Goal: Check status: Check status

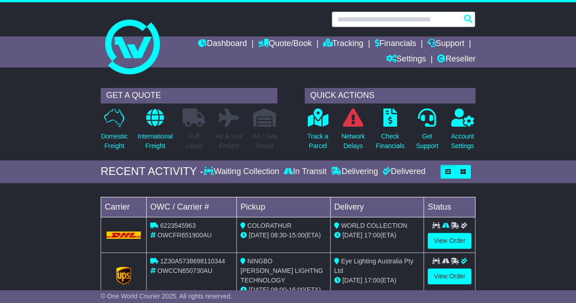
click at [385, 21] on input "text" at bounding box center [404, 19] width 144 height 16
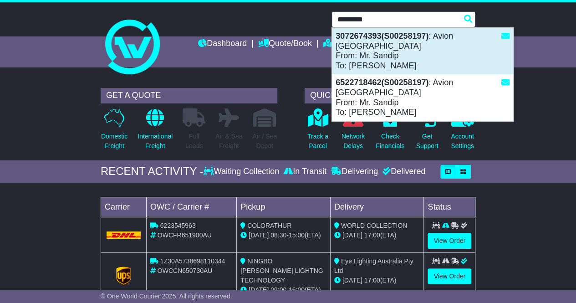
click at [368, 41] on strong "3072674393(S00258197)" at bounding box center [382, 35] width 93 height 9
type input "**********"
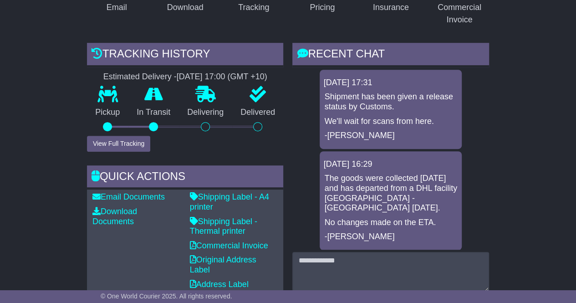
scroll to position [228, 0]
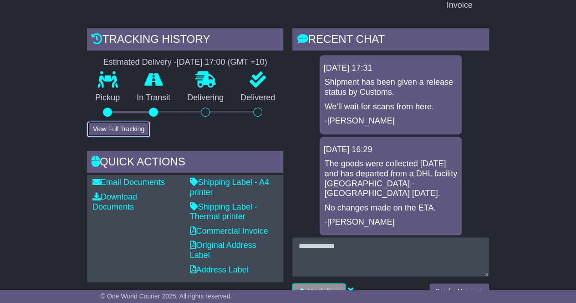
click at [112, 121] on button "View Full Tracking" at bounding box center [118, 129] width 63 height 16
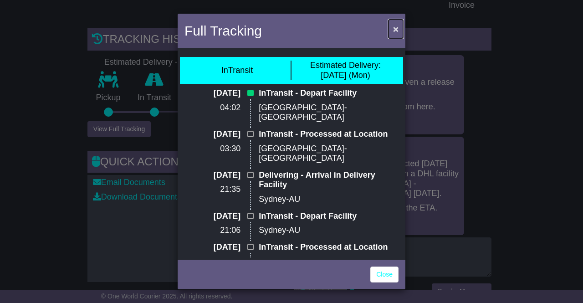
click at [395, 26] on span "×" at bounding box center [395, 29] width 5 height 10
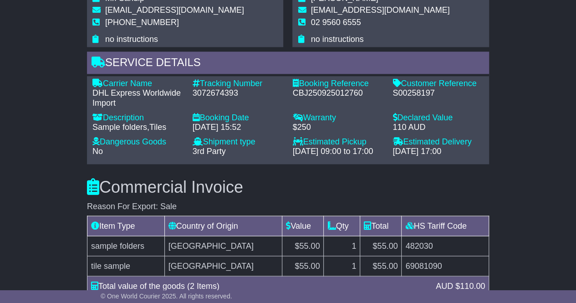
scroll to position [684, 0]
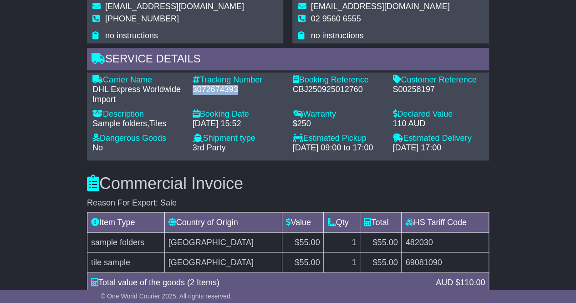
drag, startPoint x: 242, startPoint y: 79, endPoint x: 193, endPoint y: 78, distance: 48.8
click at [189, 79] on div "Tracking Number - 3072674393" at bounding box center [238, 90] width 100 height 30
copy div "3072674393"
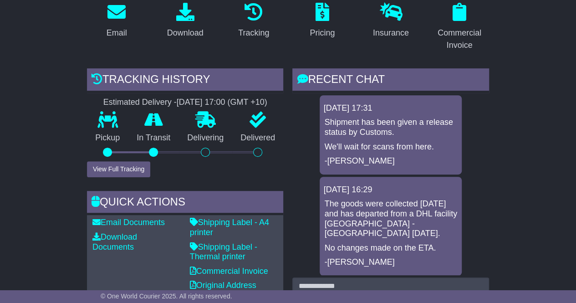
scroll to position [182, 0]
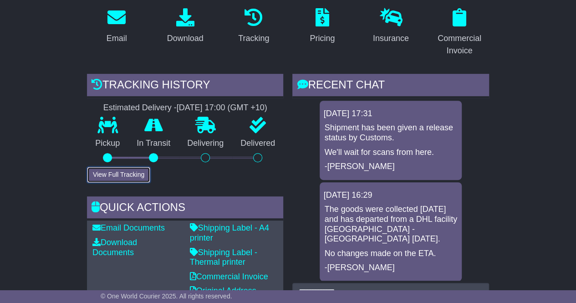
click at [125, 167] on button "View Full Tracking" at bounding box center [118, 175] width 63 height 16
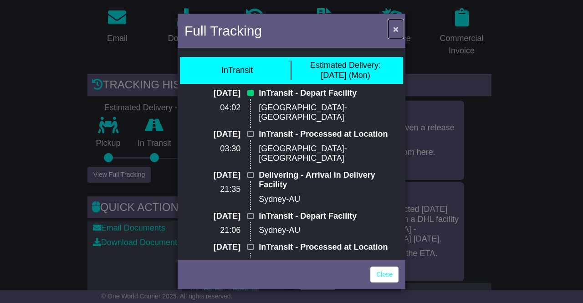
click at [392, 27] on button "×" at bounding box center [396, 29] width 15 height 19
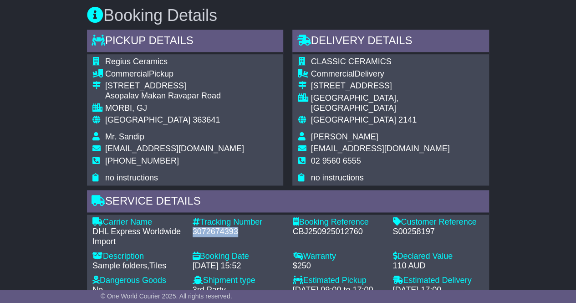
scroll to position [547, 0]
